Goal: Find specific page/section: Find specific page/section

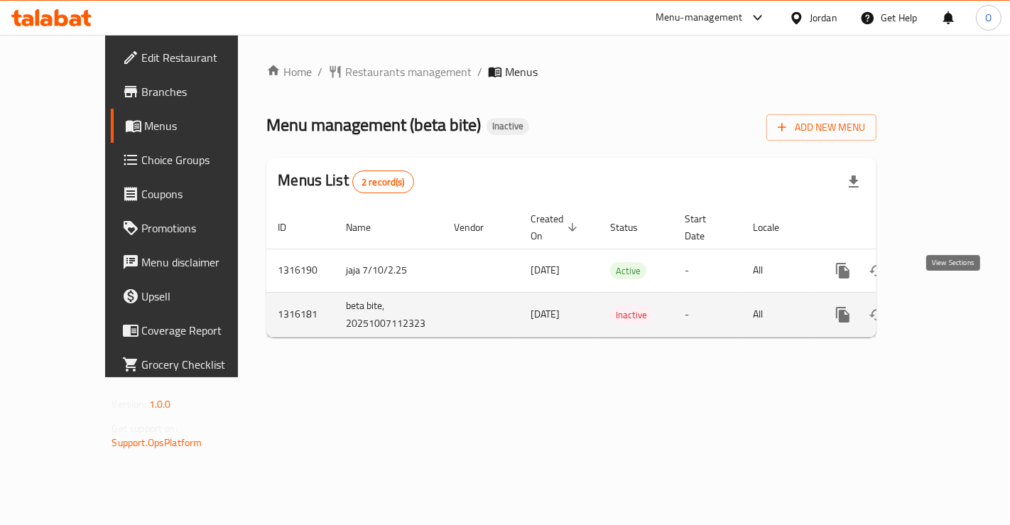
click at [954, 306] on icon "enhanced table" at bounding box center [945, 314] width 17 height 17
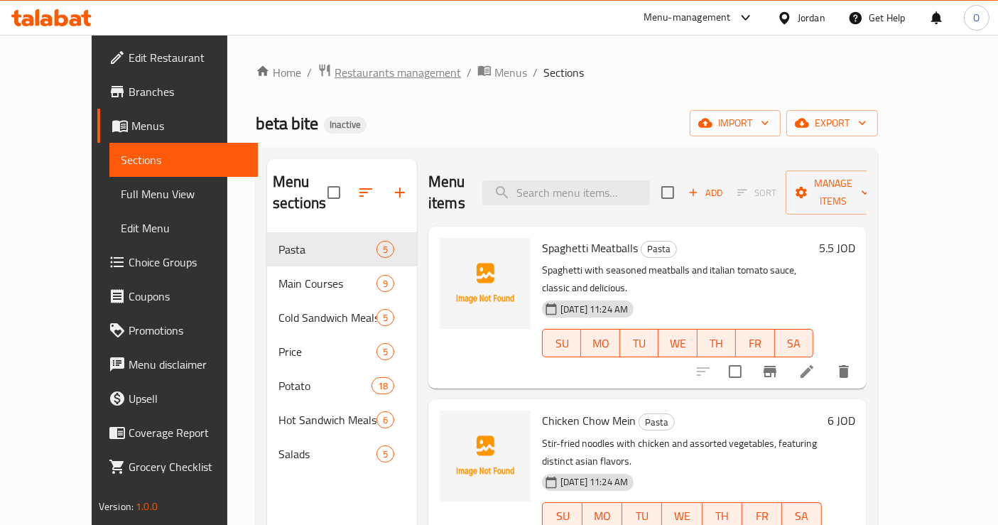
click at [334, 70] on span "Restaurants management" at bounding box center [397, 72] width 126 height 17
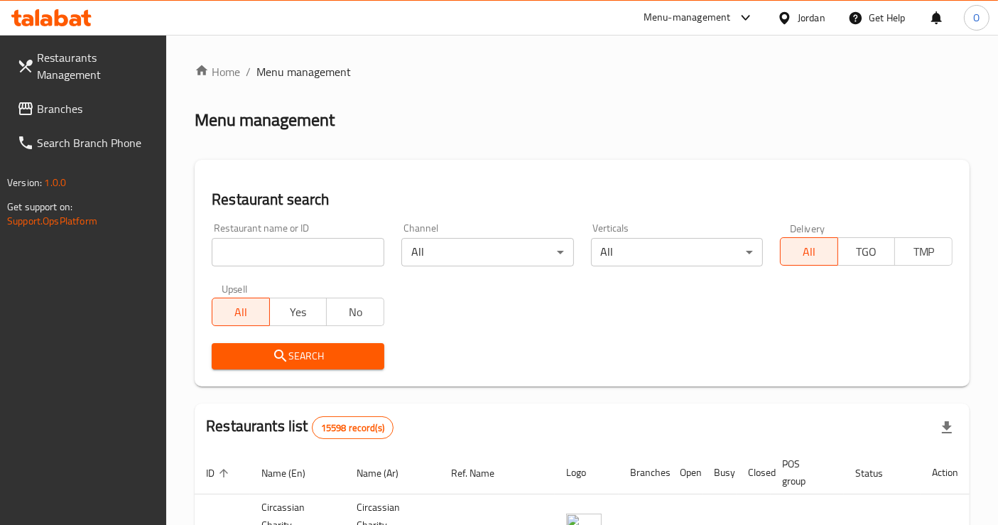
click at [327, 244] on input "search" at bounding box center [298, 252] width 173 height 28
paste input "beta bite"
type input "beta bite"
click button "Search" at bounding box center [298, 356] width 173 height 26
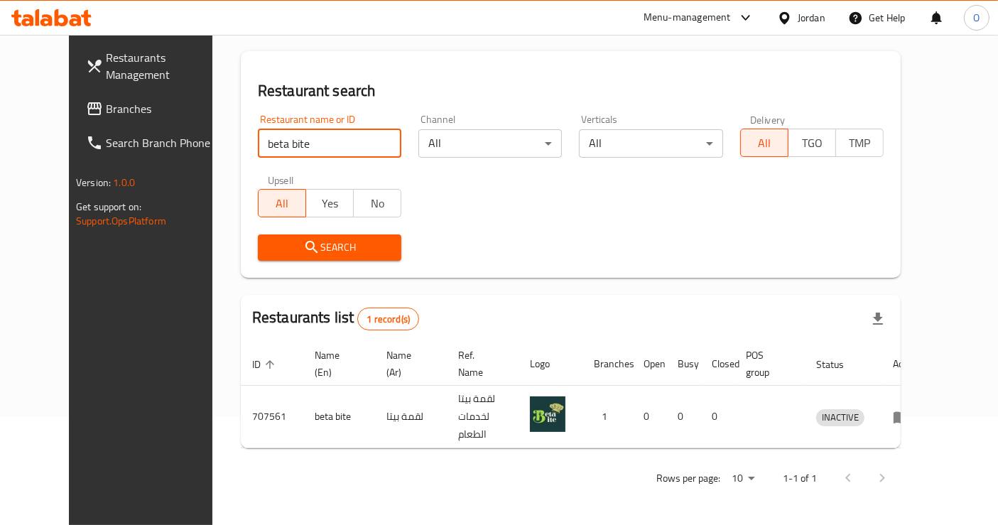
scroll to position [96, 0]
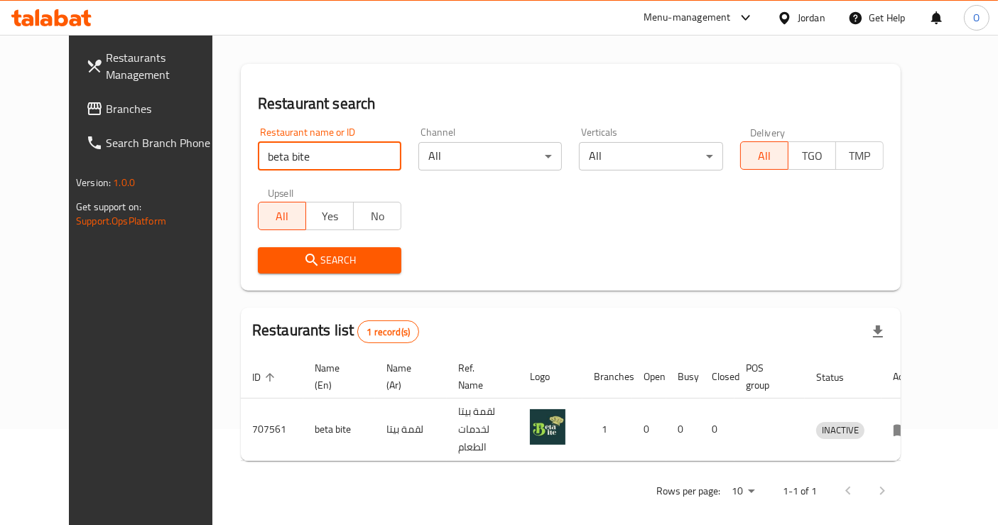
click at [109, 115] on span "Branches" at bounding box center [165, 108] width 119 height 17
